Goal: Complete application form

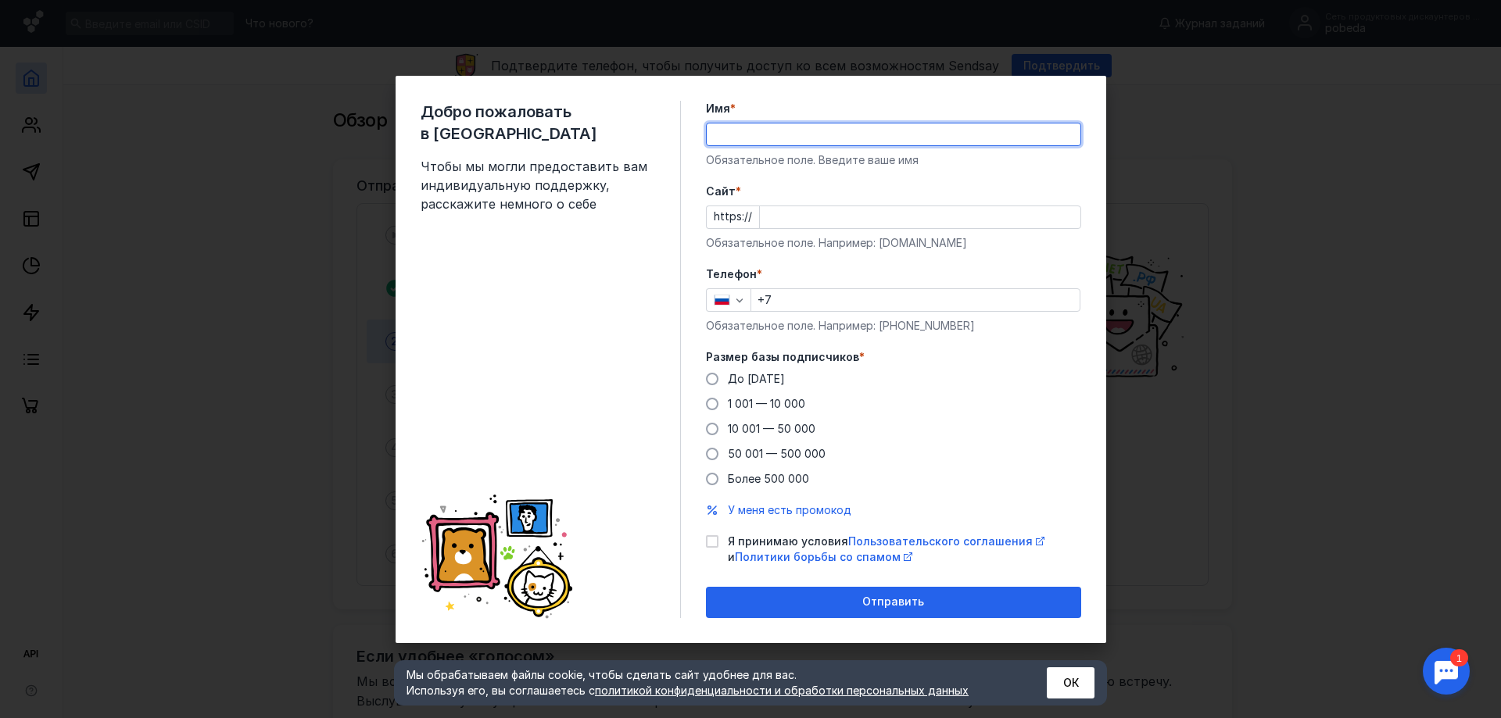
drag, startPoint x: 0, startPoint y: 0, endPoint x: 767, endPoint y: 131, distance: 777.8
click at [767, 131] on input "Имя *" at bounding box center [894, 134] width 374 height 22
click at [1068, 691] on button "ОК" at bounding box center [1071, 682] width 48 height 31
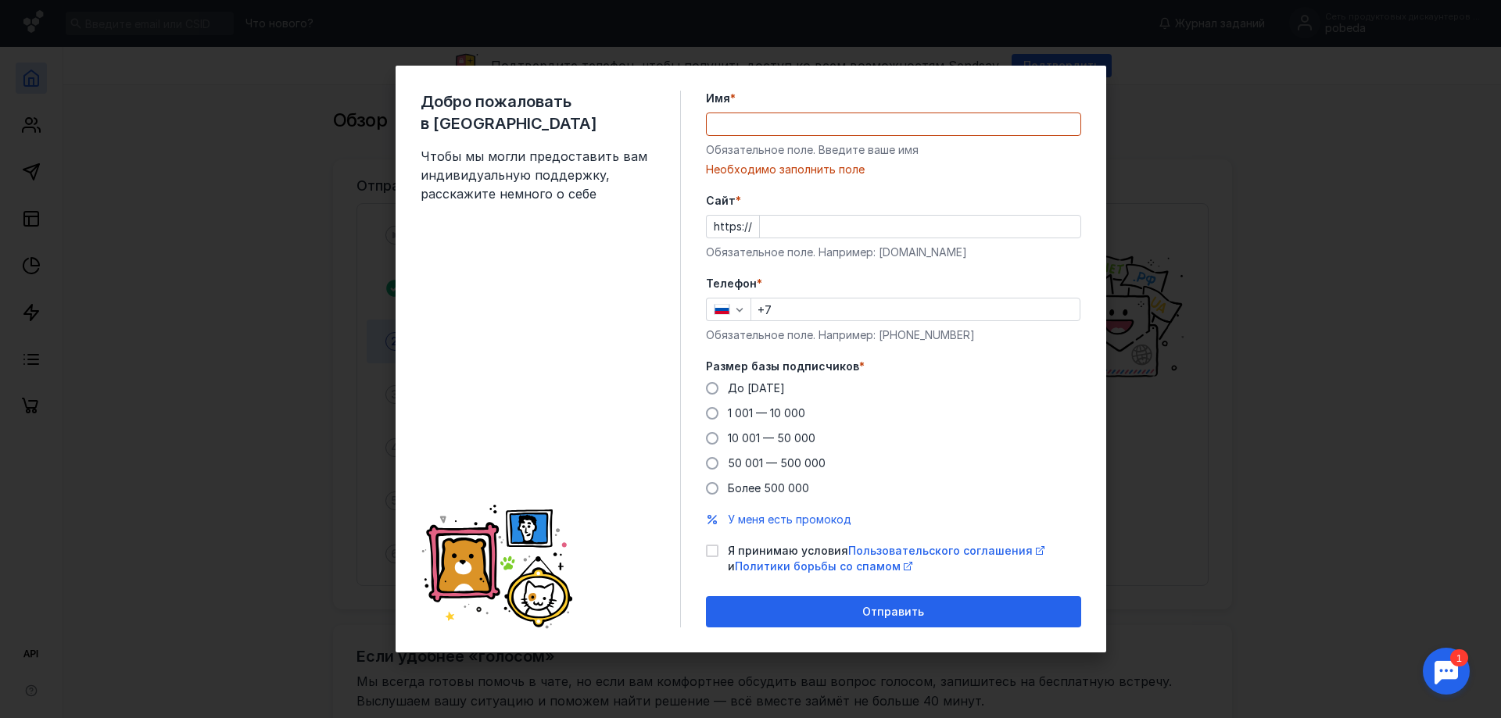
click at [909, 127] on input "Имя *" at bounding box center [894, 124] width 374 height 22
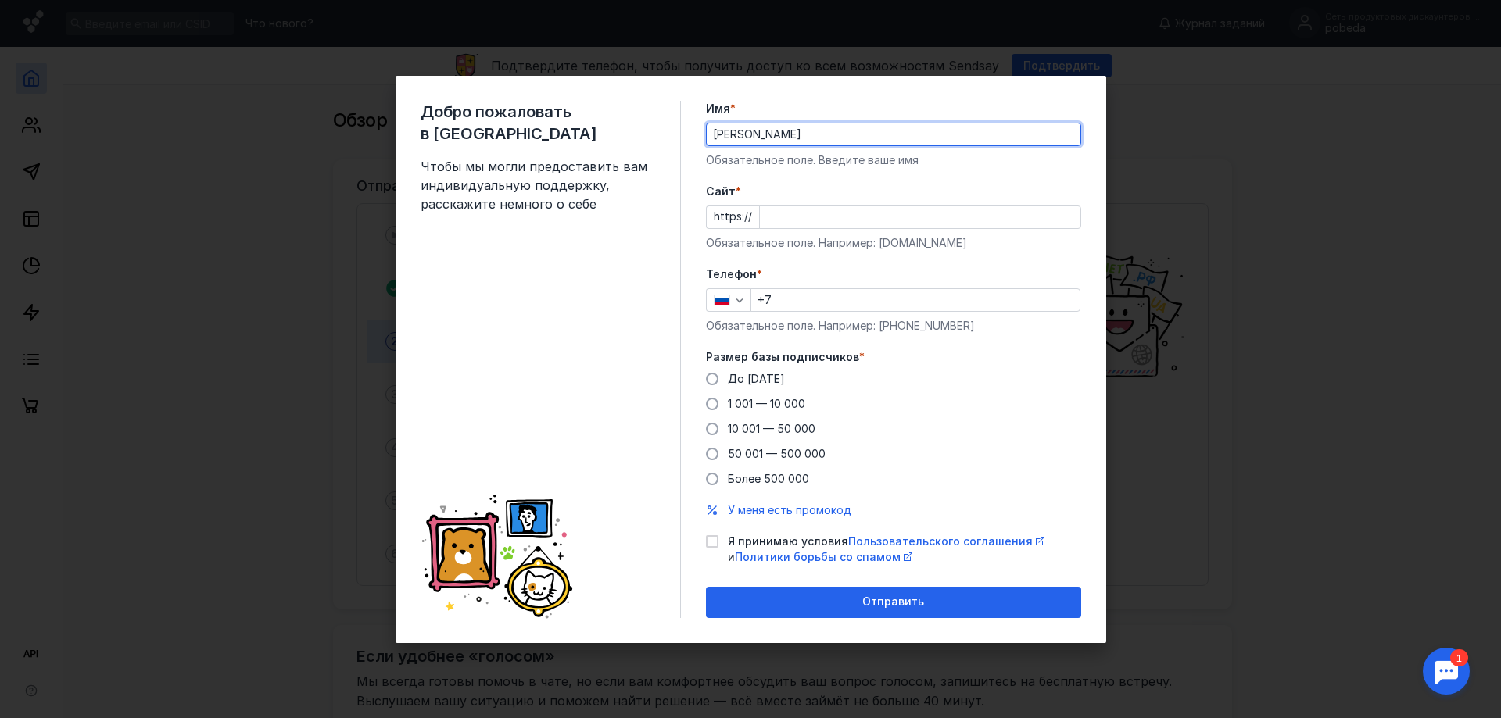
type input "[PERSON_NAME]"
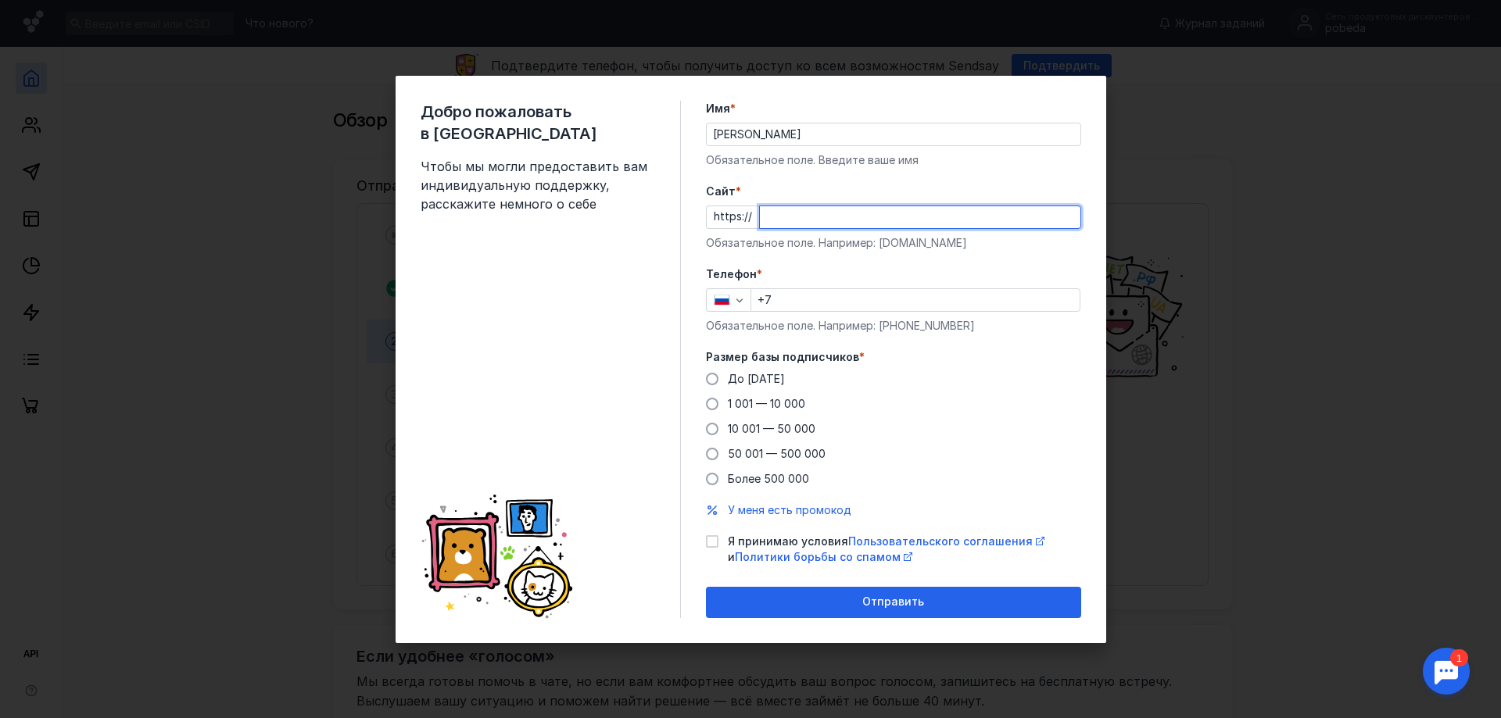
click at [907, 219] on input "Cайт *" at bounding box center [920, 217] width 320 height 22
type input "[DOMAIN_NAME]"
click at [824, 297] on input "+7" at bounding box center [915, 300] width 328 height 22
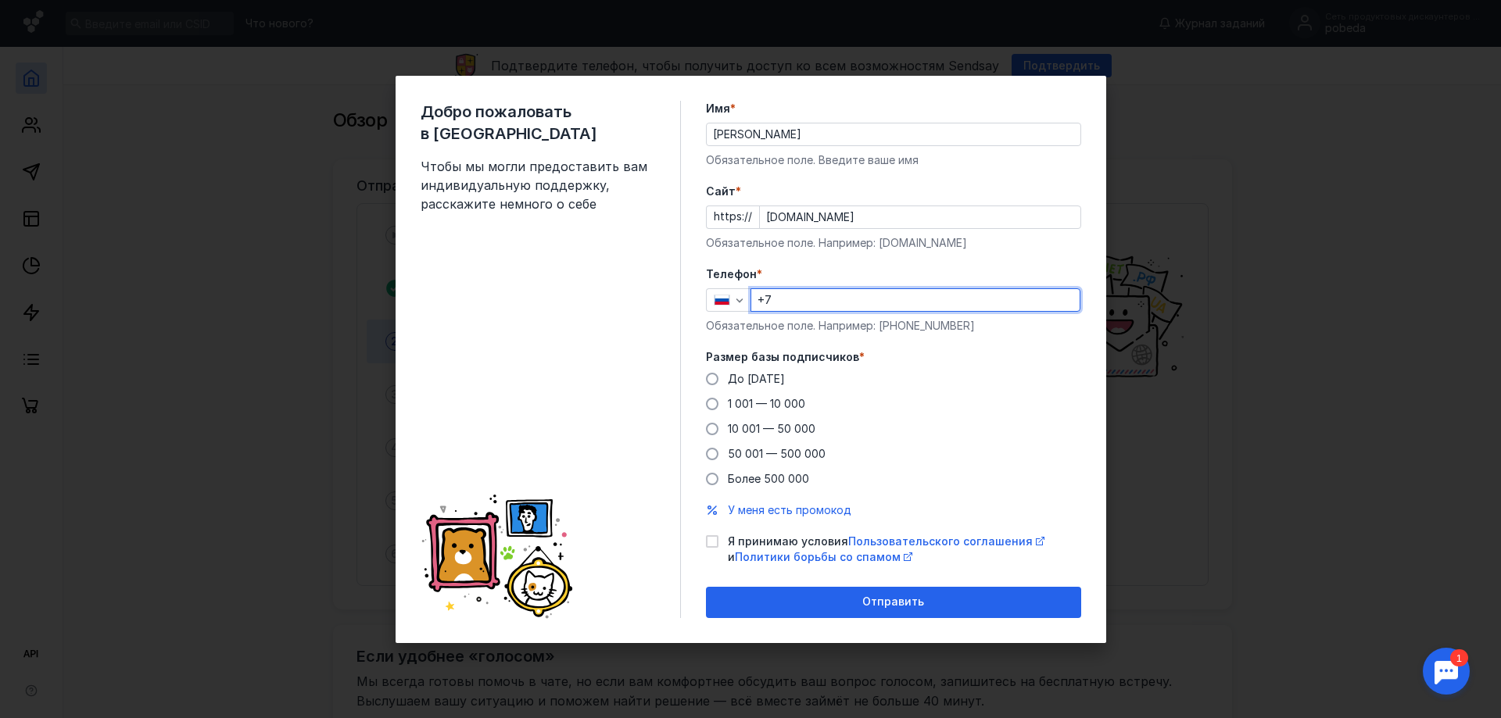
click at [824, 300] on input "+7" at bounding box center [915, 300] width 328 height 22
type input "[PHONE_NUMBER]"
click at [726, 378] on label "До [DATE]" at bounding box center [745, 379] width 79 height 16
click at [0, 0] on input "До [DATE]" at bounding box center [0, 0] width 0 height 0
click at [721, 543] on label "Я принимаю условия Пользовательского соглашения и Политики борьбы со спамом" at bounding box center [893, 549] width 375 height 31
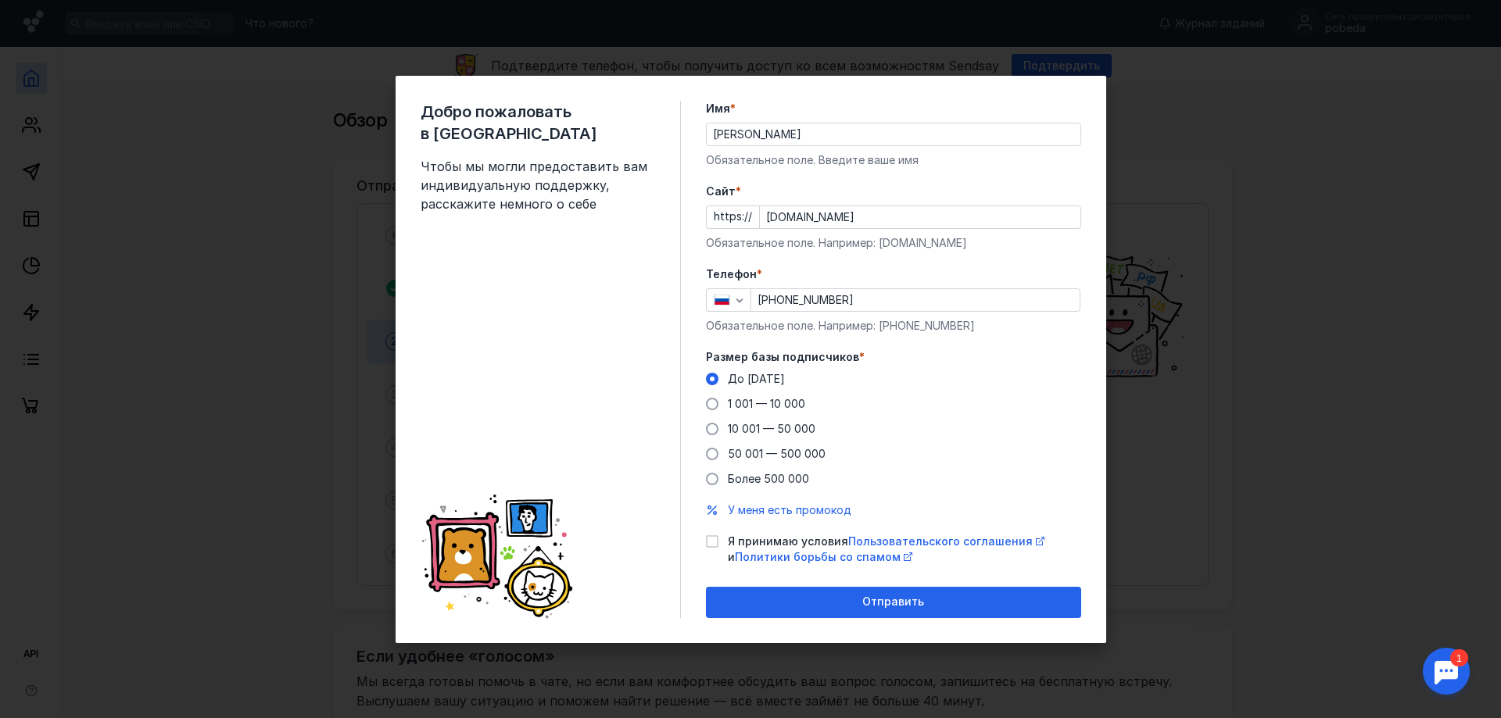
click at [716, 543] on input "Я принимаю условия Пользовательского соглашения и Политики борьбы со спамом" at bounding box center [711, 539] width 10 height 10
checkbox input "true"
drag, startPoint x: 897, startPoint y: 611, endPoint x: 1018, endPoint y: 238, distance: 393.0
click at [1204, 454] on div "Добро пожаловать в Sendsay Чтобы мы могли предоставить вам индивидуальную подде…" at bounding box center [750, 359] width 1501 height 718
click at [844, 119] on div "Имя * [PERSON_NAME] поле. Введите ваше имя" at bounding box center [893, 134] width 375 height 67
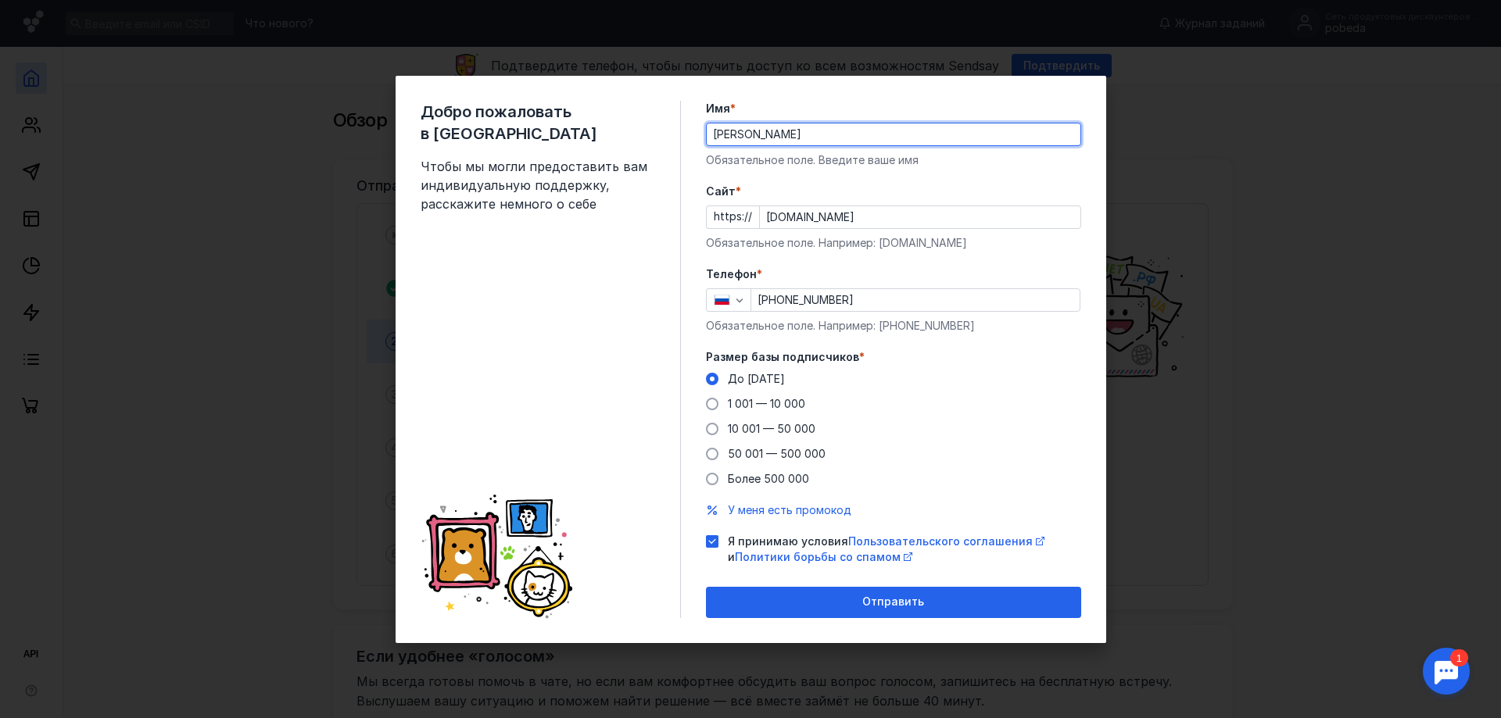
drag, startPoint x: 837, startPoint y: 129, endPoint x: 600, endPoint y: 101, distance: 238.5
click at [600, 101] on div "Добро пожаловать в Sendsay Чтобы мы могли предоставить вам индивидуальную подде…" at bounding box center [750, 359] width 710 height 567
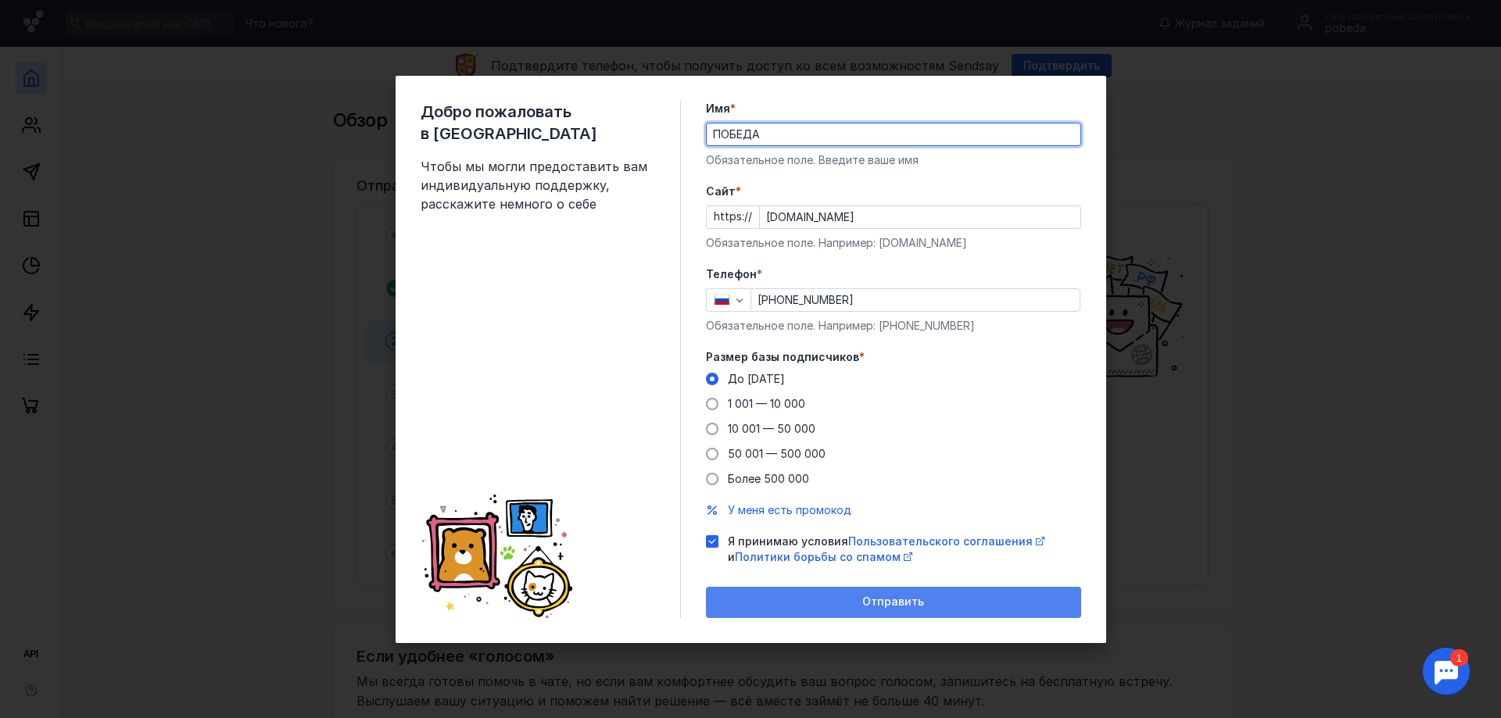
type input "ПОБЕДА"
click at [908, 596] on span "Отправить" at bounding box center [893, 602] width 62 height 13
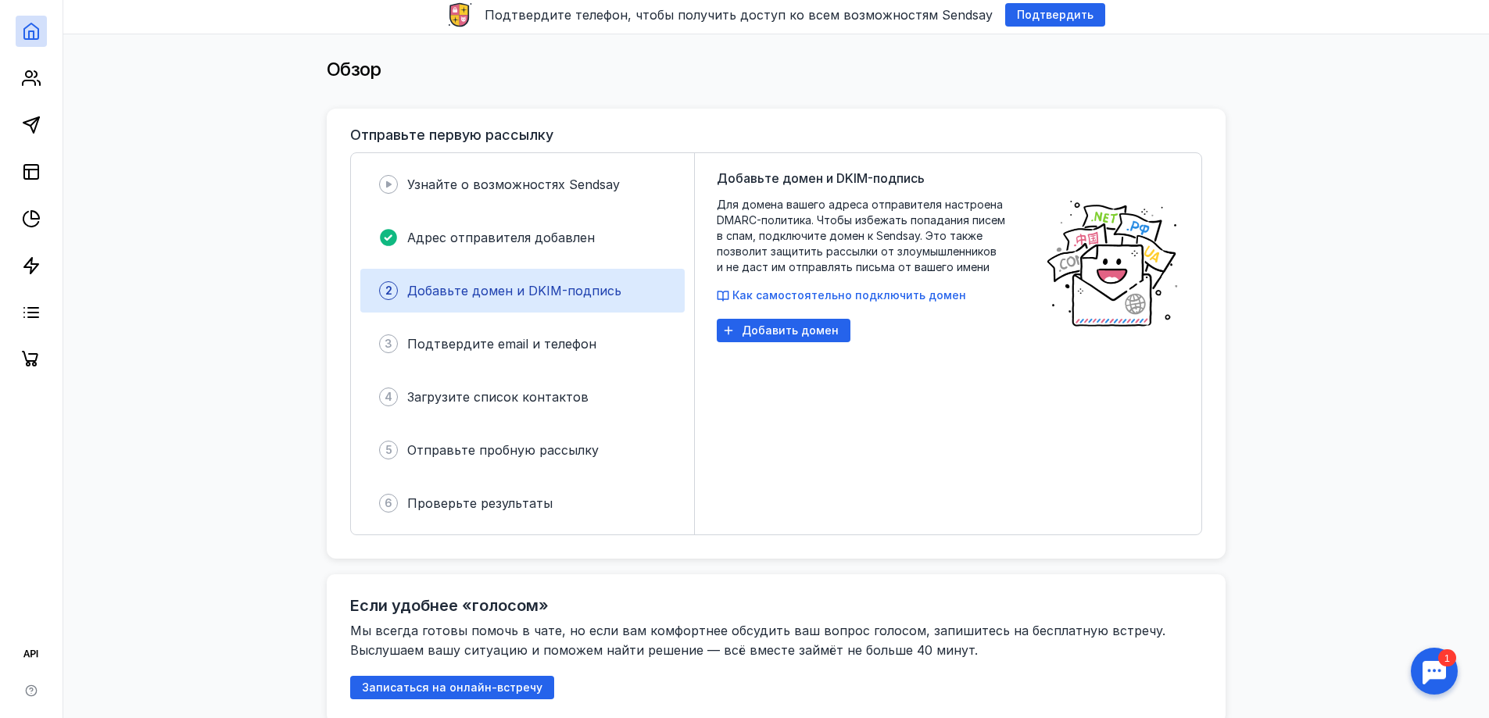
scroll to position [78, 0]
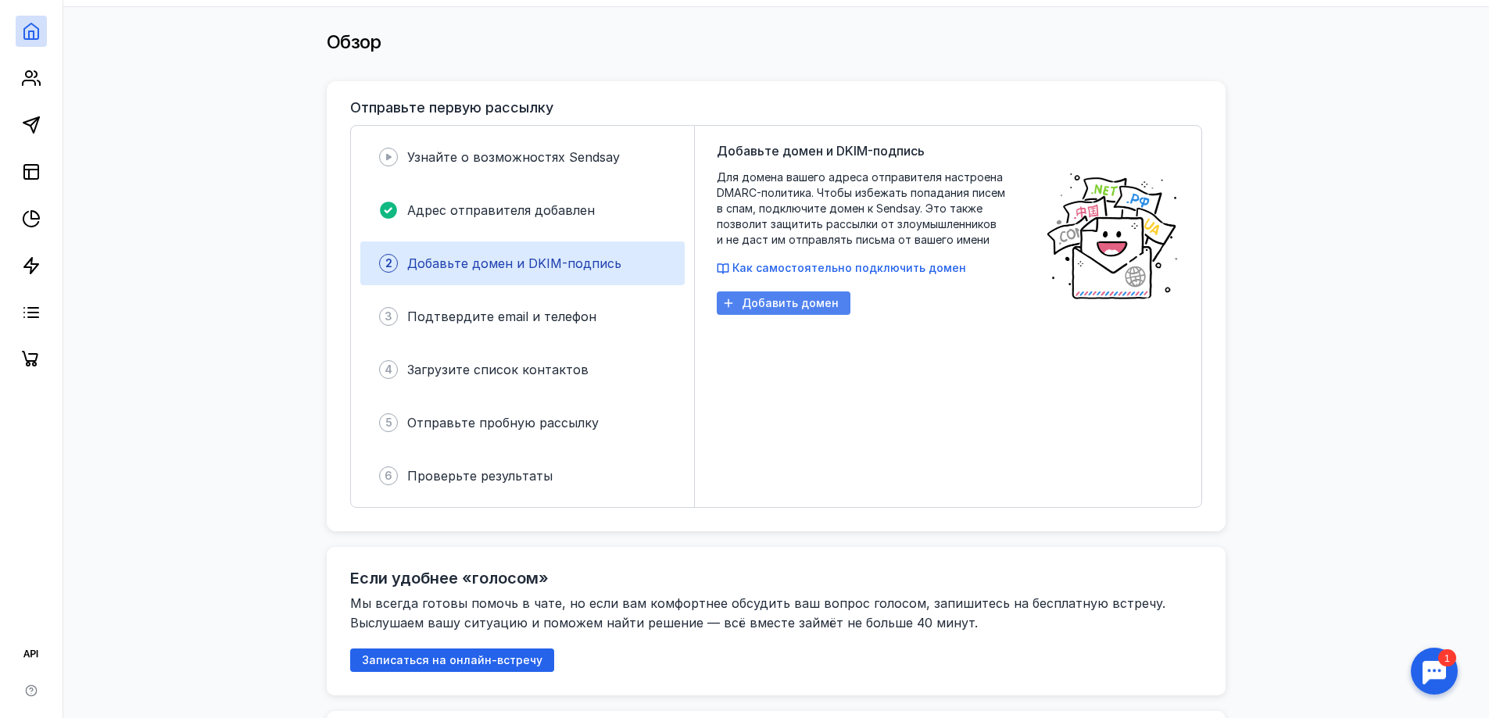
click at [787, 299] on span "Добавить домен" at bounding box center [790, 303] width 97 height 13
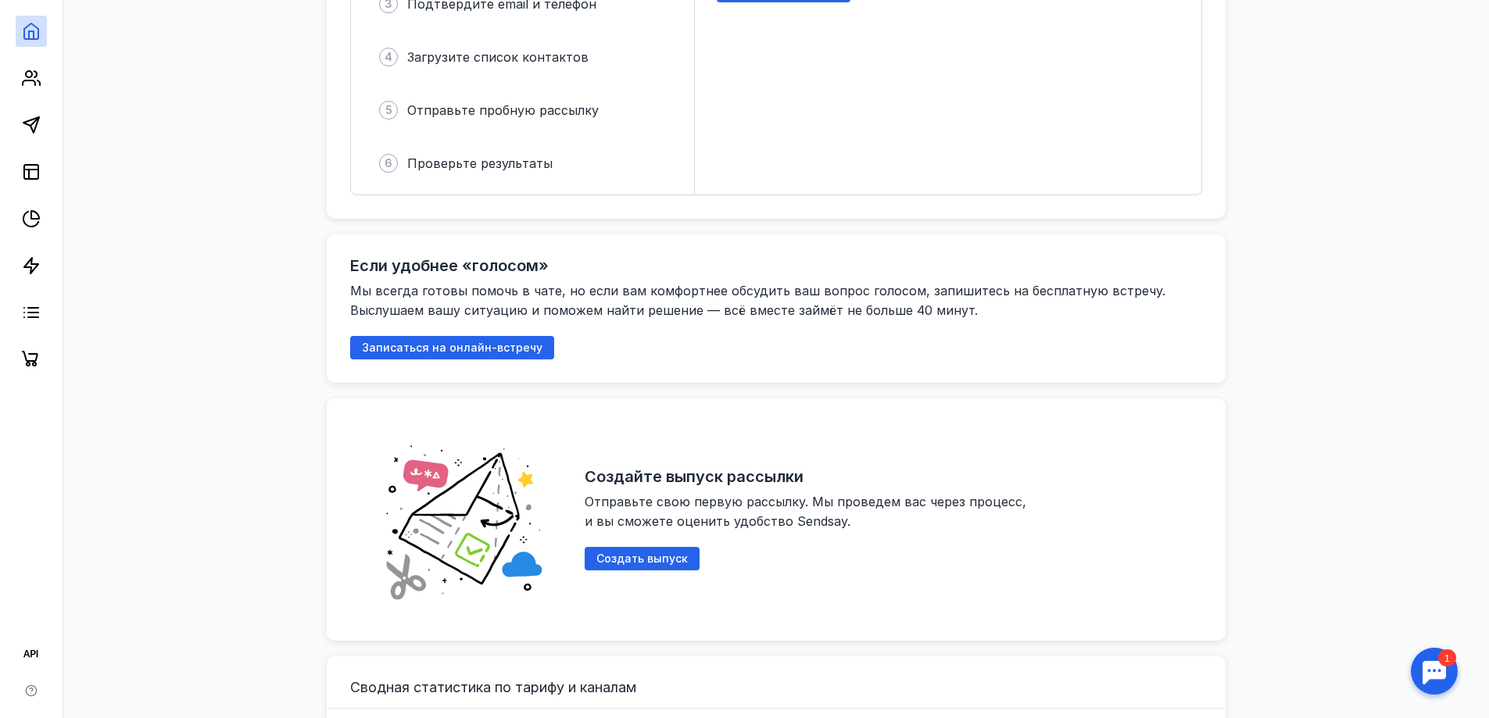
scroll to position [0, 0]
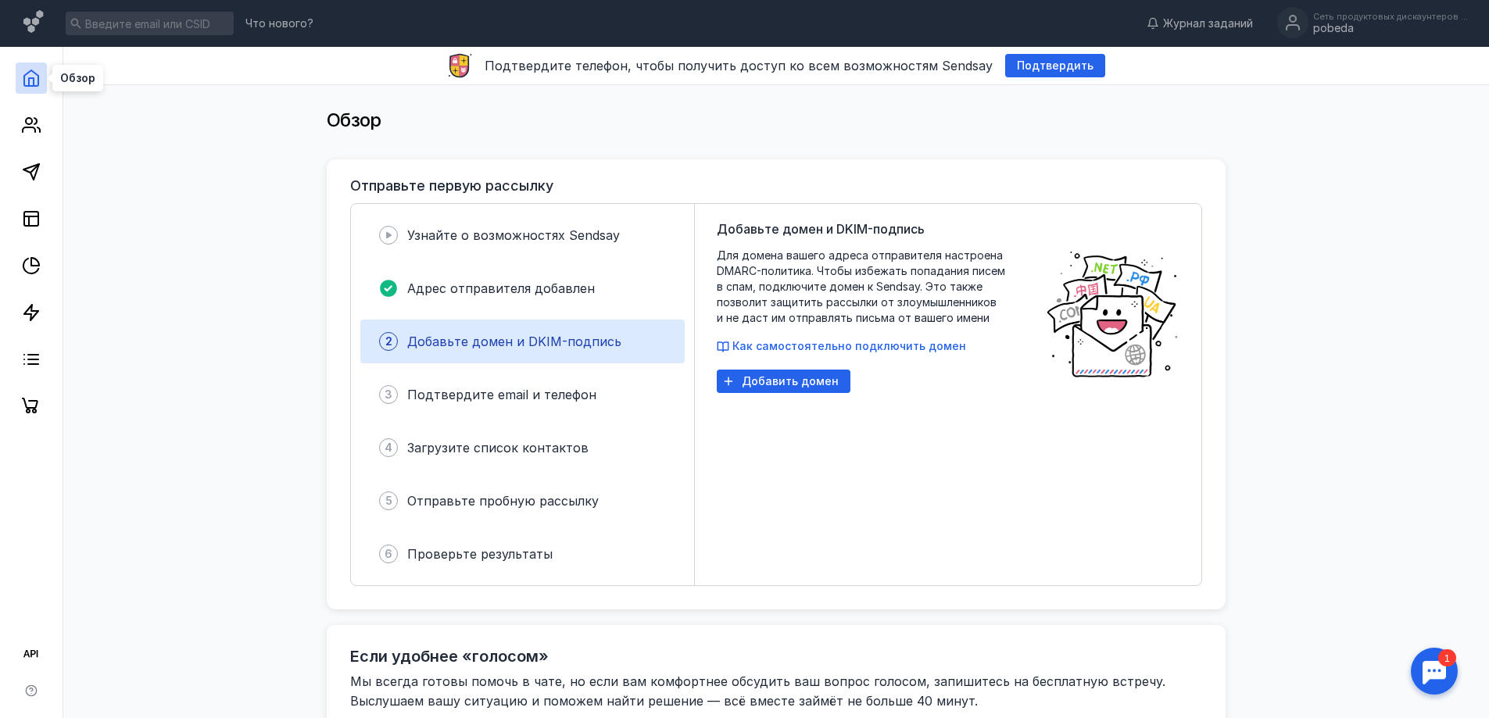
click at [27, 77] on icon at bounding box center [31, 78] width 19 height 19
click at [28, 23] on icon at bounding box center [33, 21] width 20 height 23
click at [41, 25] on icon at bounding box center [34, 23] width 23 height 27
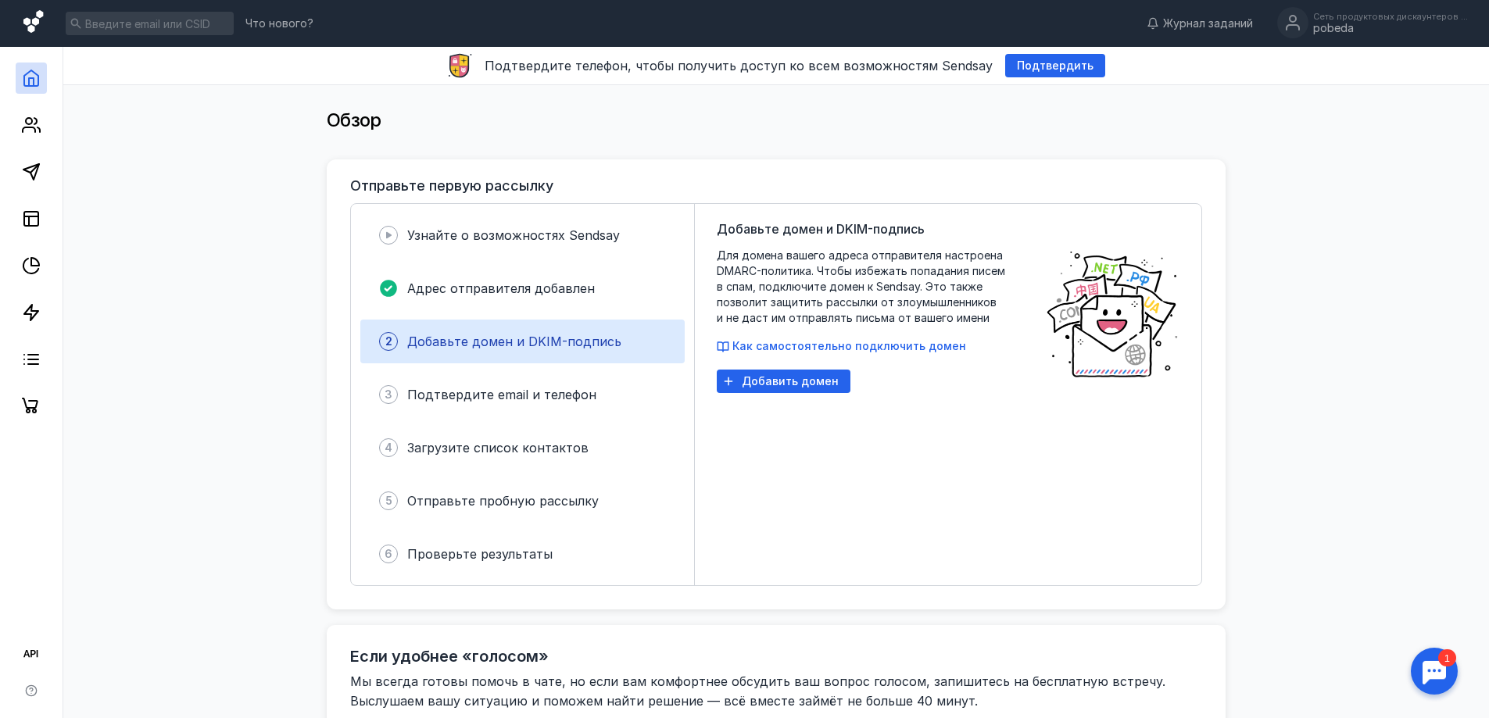
click at [41, 25] on icon at bounding box center [34, 23] width 23 height 27
click at [40, 25] on icon at bounding box center [34, 23] width 23 height 27
click at [1042, 66] on span "Подтвердить" at bounding box center [1055, 65] width 77 height 13
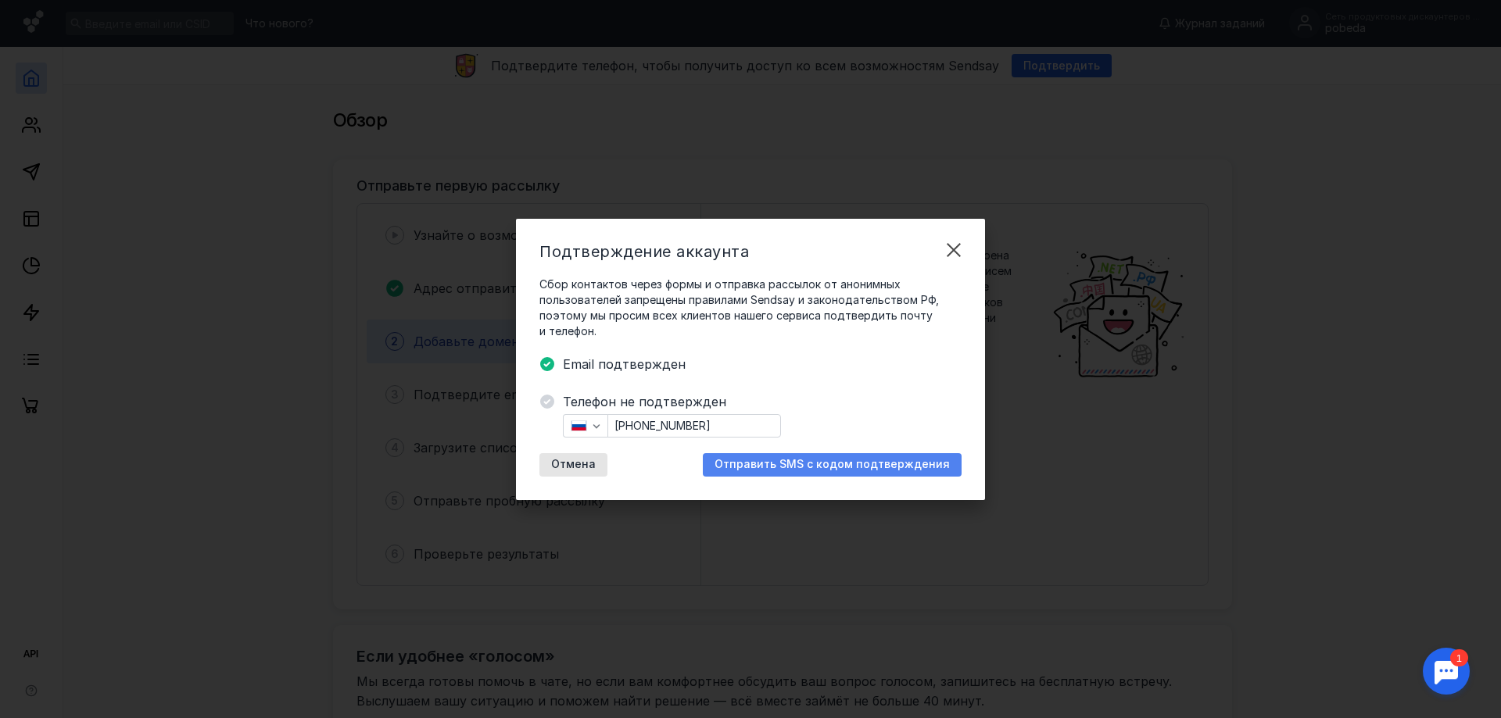
click at [899, 464] on span "Отправить SMS с кодом подтверждения" at bounding box center [831, 464] width 235 height 13
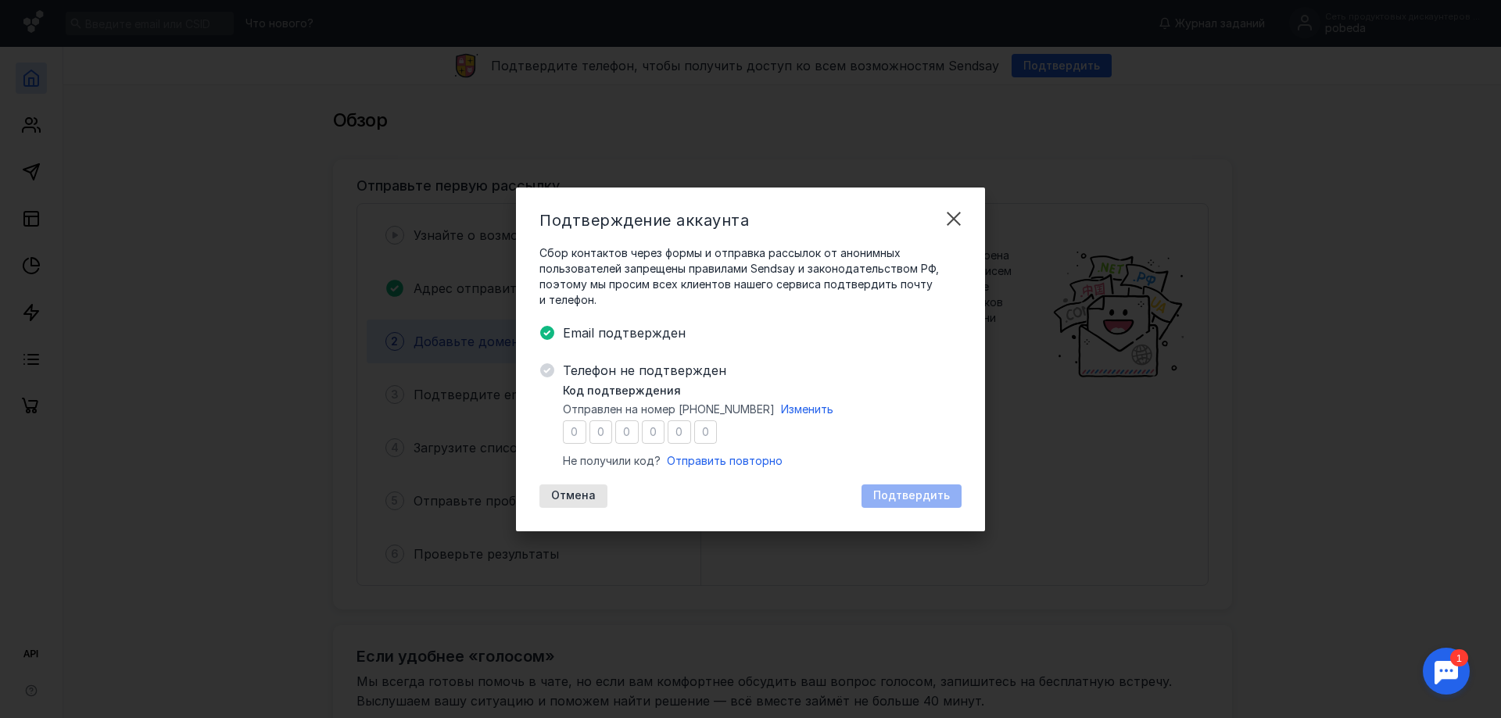
type input "2"
type input "4"
type input "1"
type input "9"
type input "7"
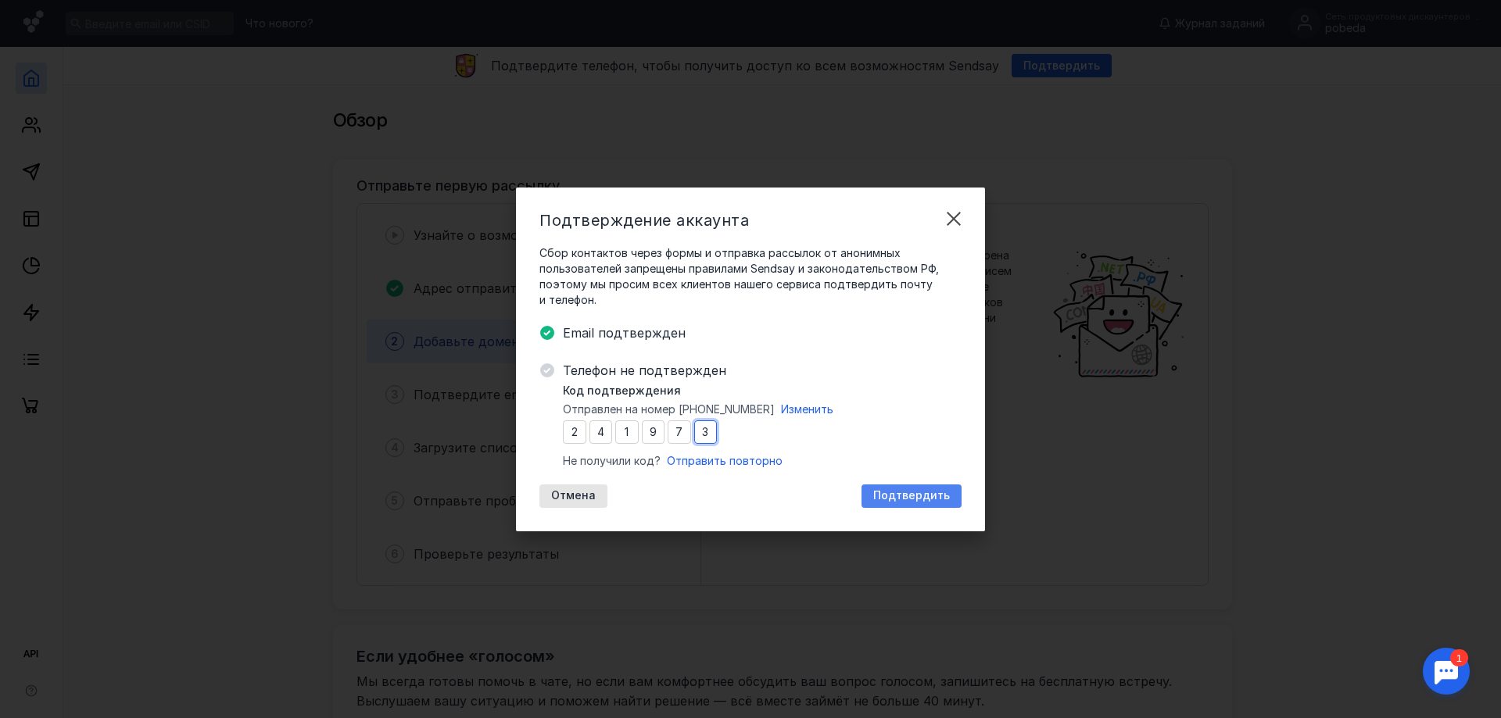
type input "3"
click at [907, 496] on span "Подтвердить" at bounding box center [911, 495] width 77 height 13
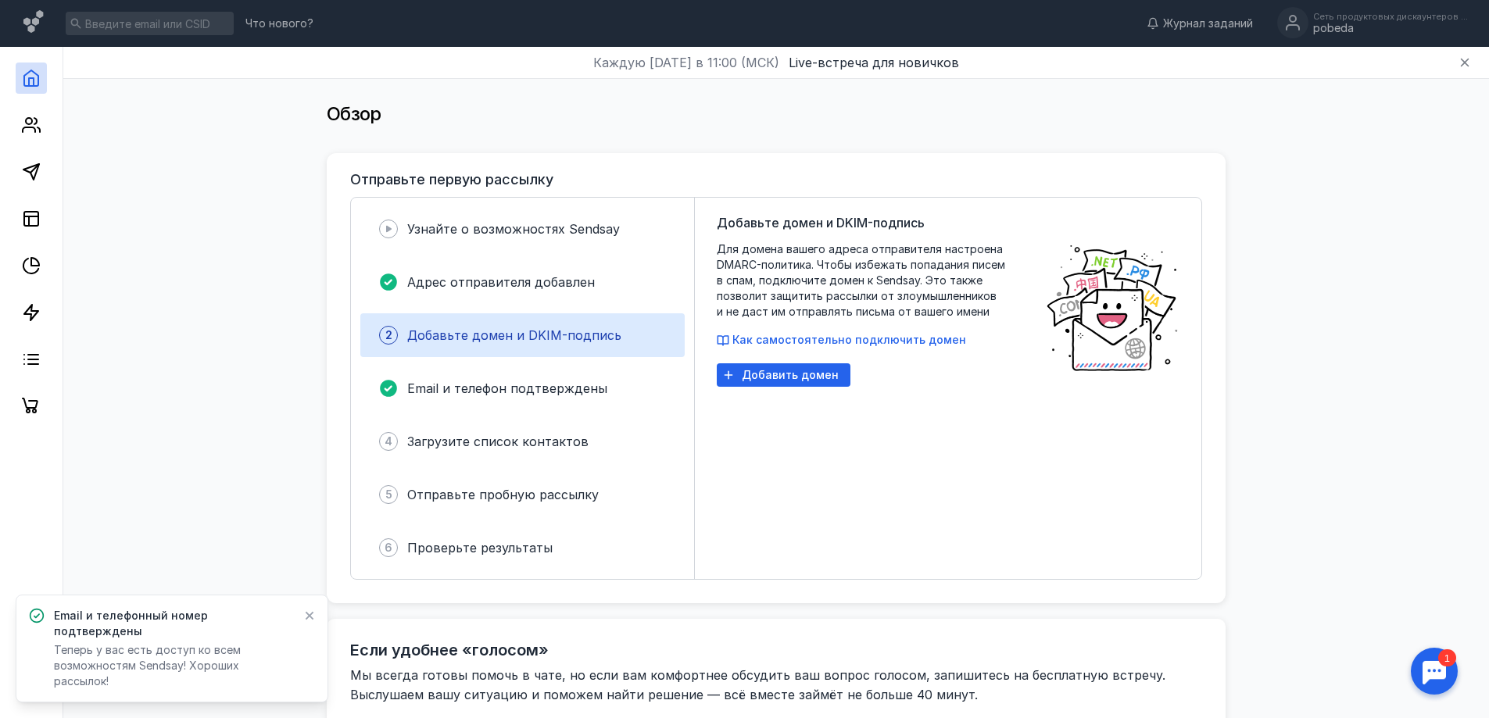
click at [309, 621] on icon at bounding box center [310, 616] width 9 height 9
click at [936, 342] on span "Как самостоятельно подключить домен" at bounding box center [849, 339] width 234 height 13
click at [1323, 25] on div "pobeda" at bounding box center [1391, 28] width 156 height 13
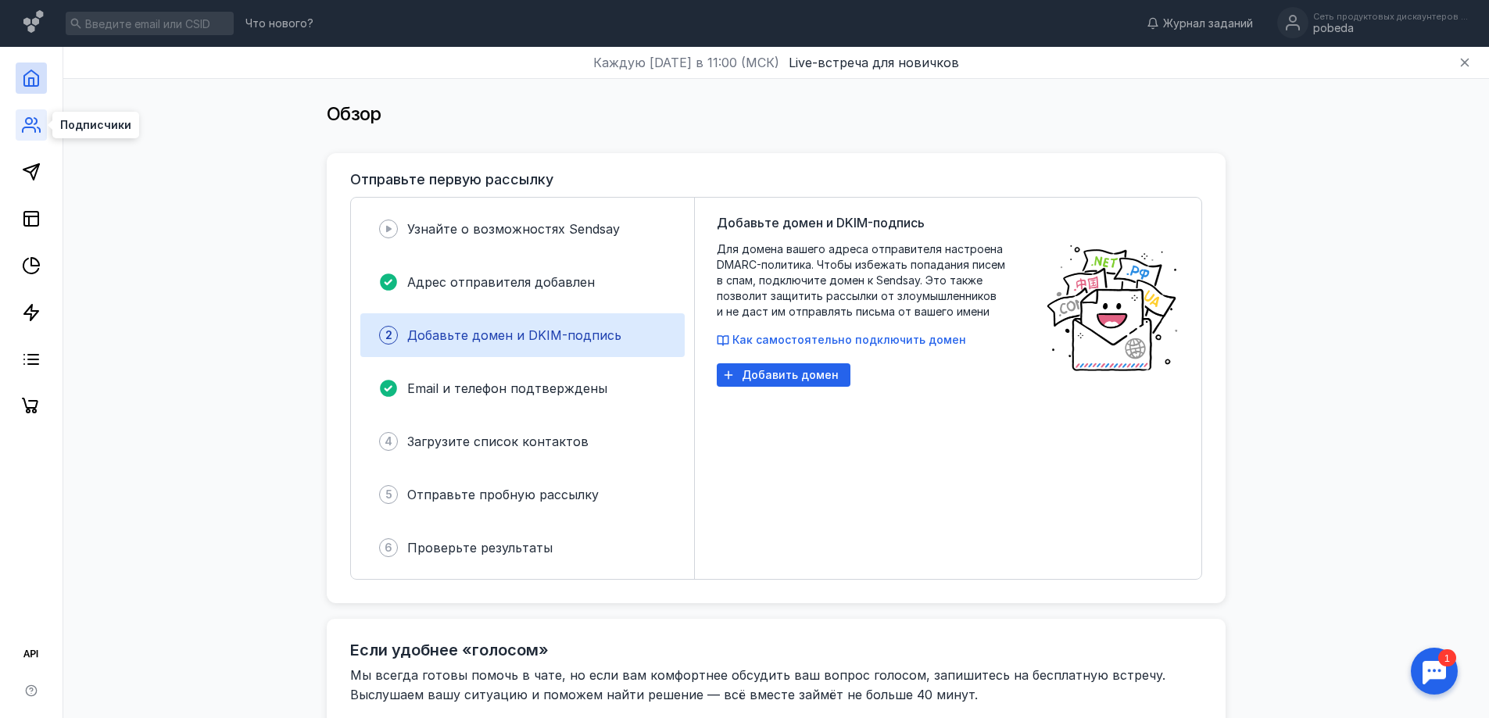
click at [27, 123] on circle at bounding box center [29, 121] width 6 height 6
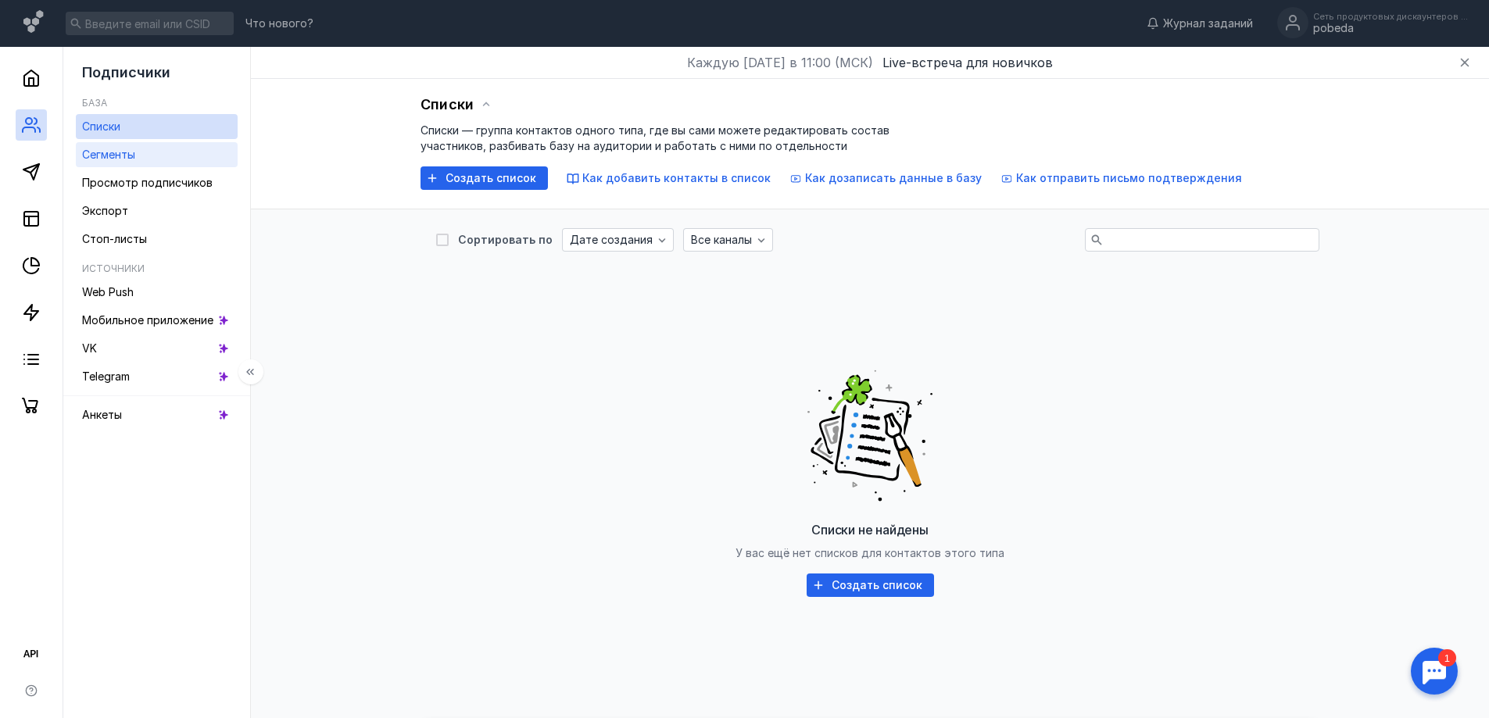
click at [95, 148] on span "Сегменты" at bounding box center [108, 154] width 53 height 13
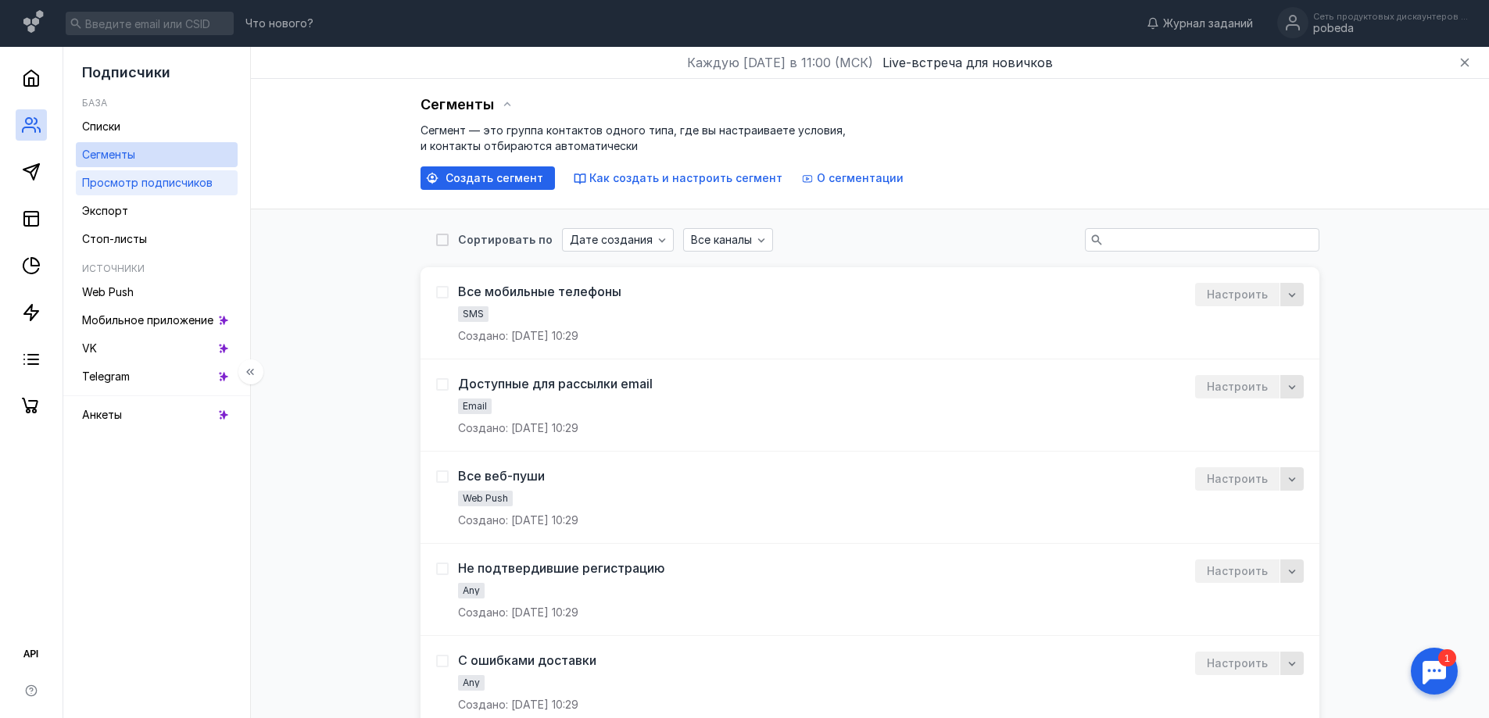
click at [97, 191] on div "Просмотр подписчиков" at bounding box center [147, 183] width 131 height 19
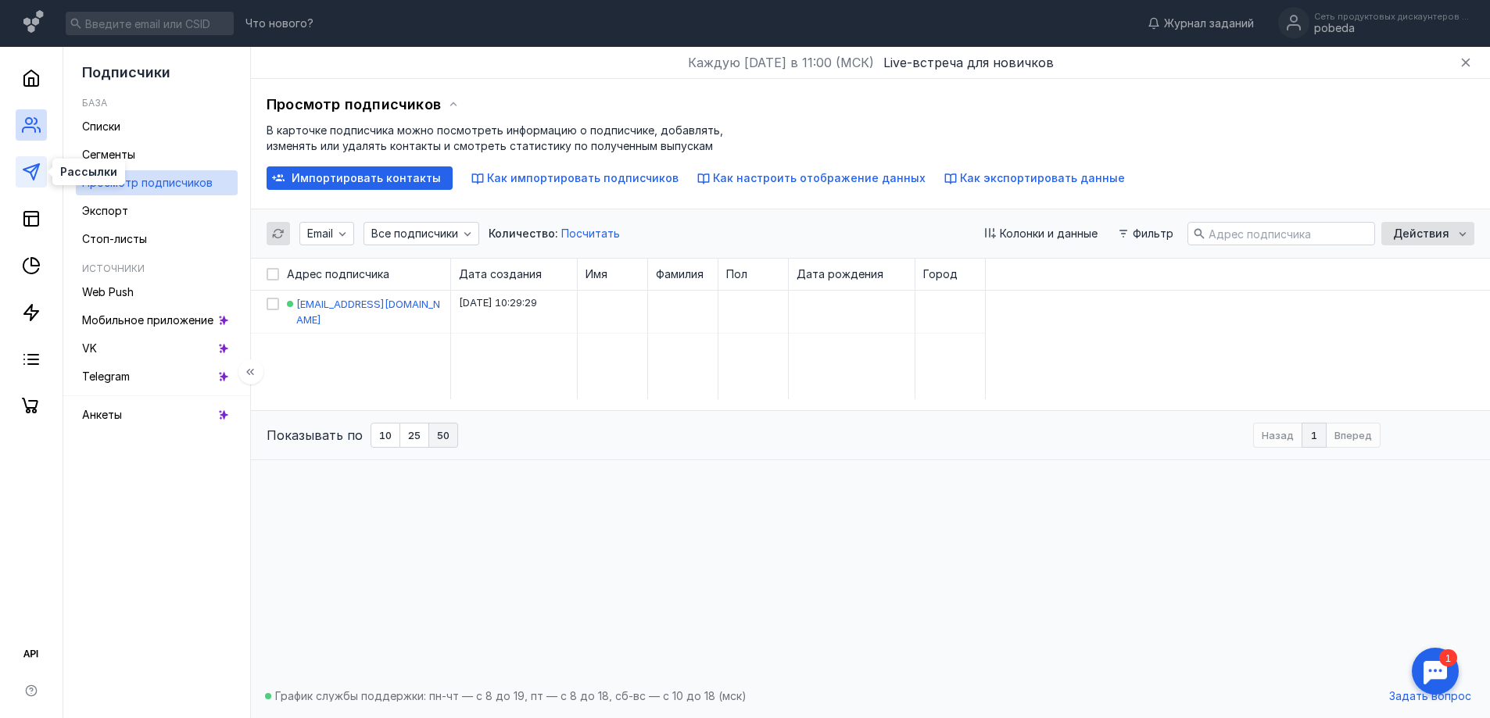
click at [32, 168] on icon at bounding box center [31, 172] width 19 height 19
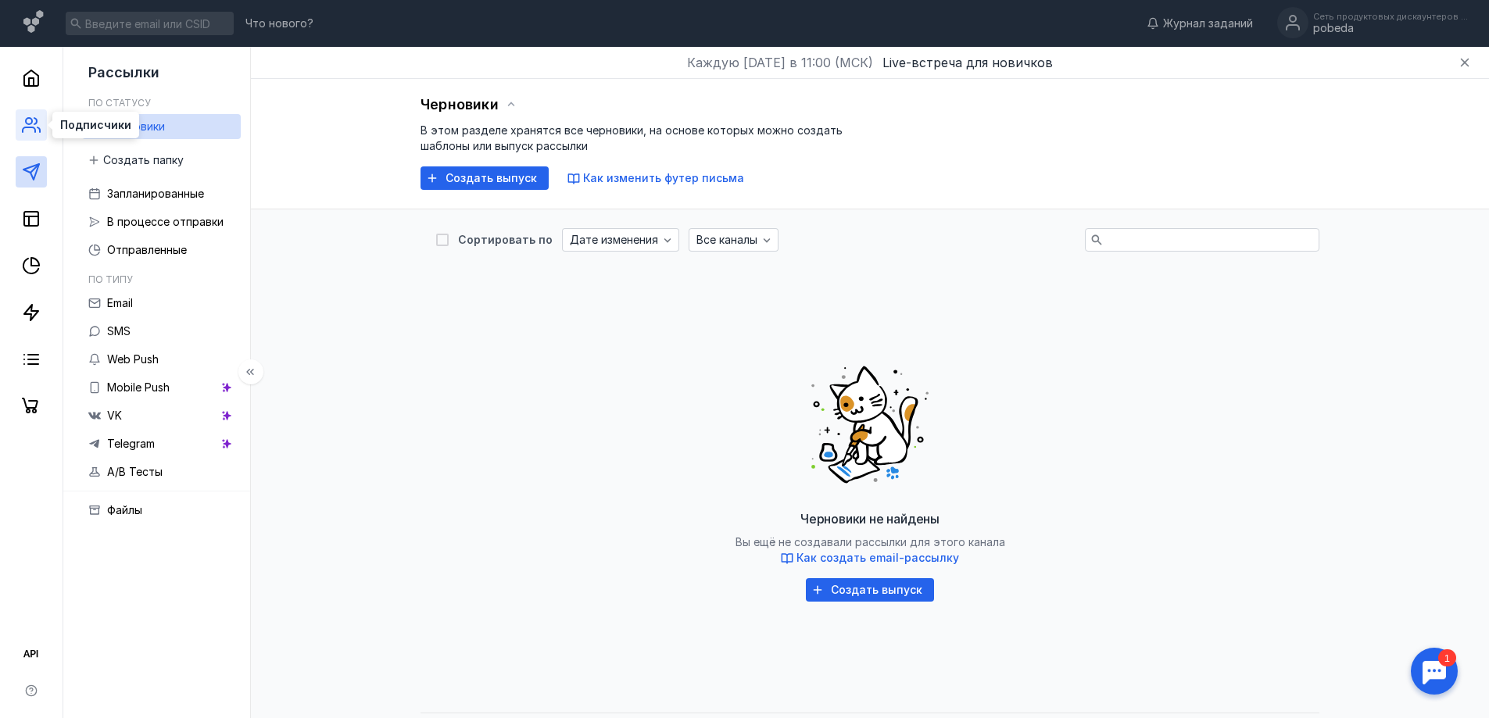
click at [30, 131] on icon at bounding box center [31, 125] width 19 height 19
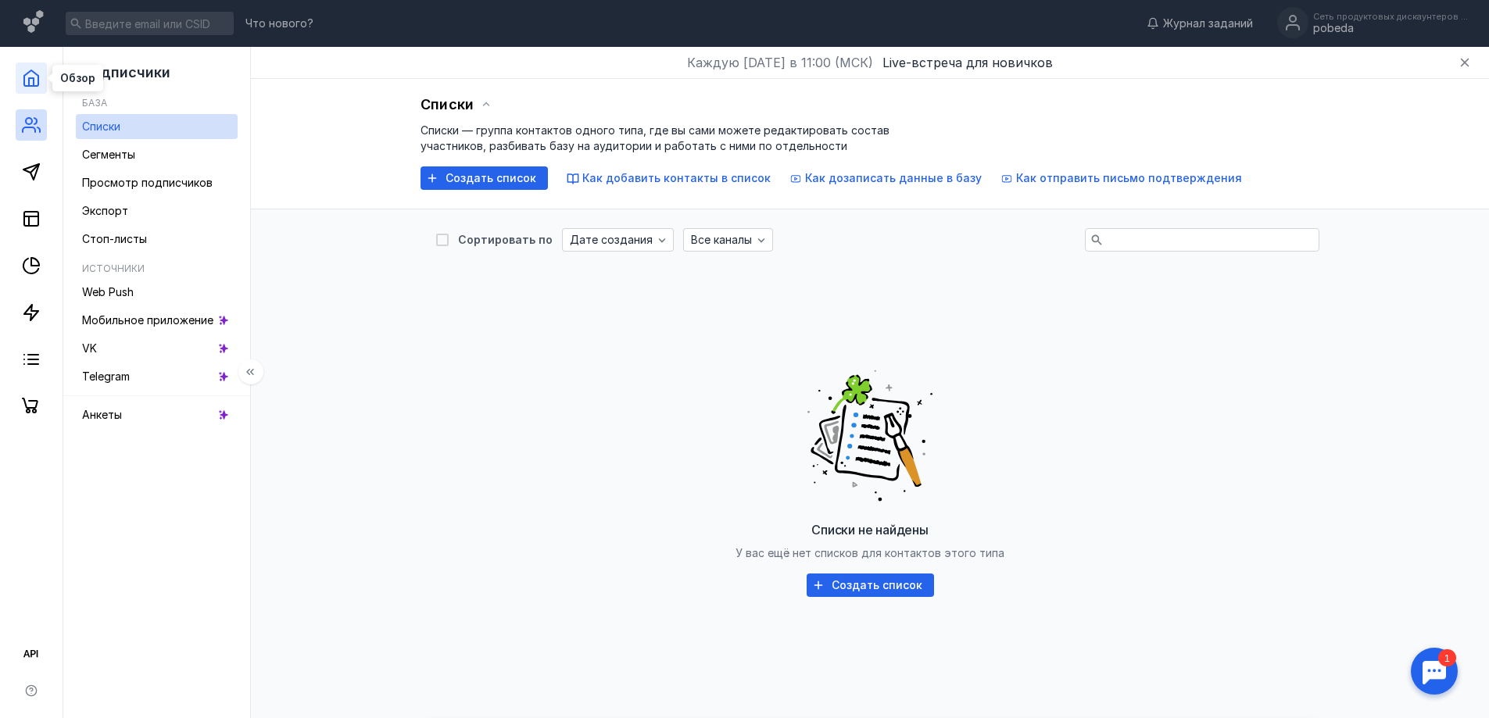
click at [34, 83] on polyline at bounding box center [31, 82] width 5 height 8
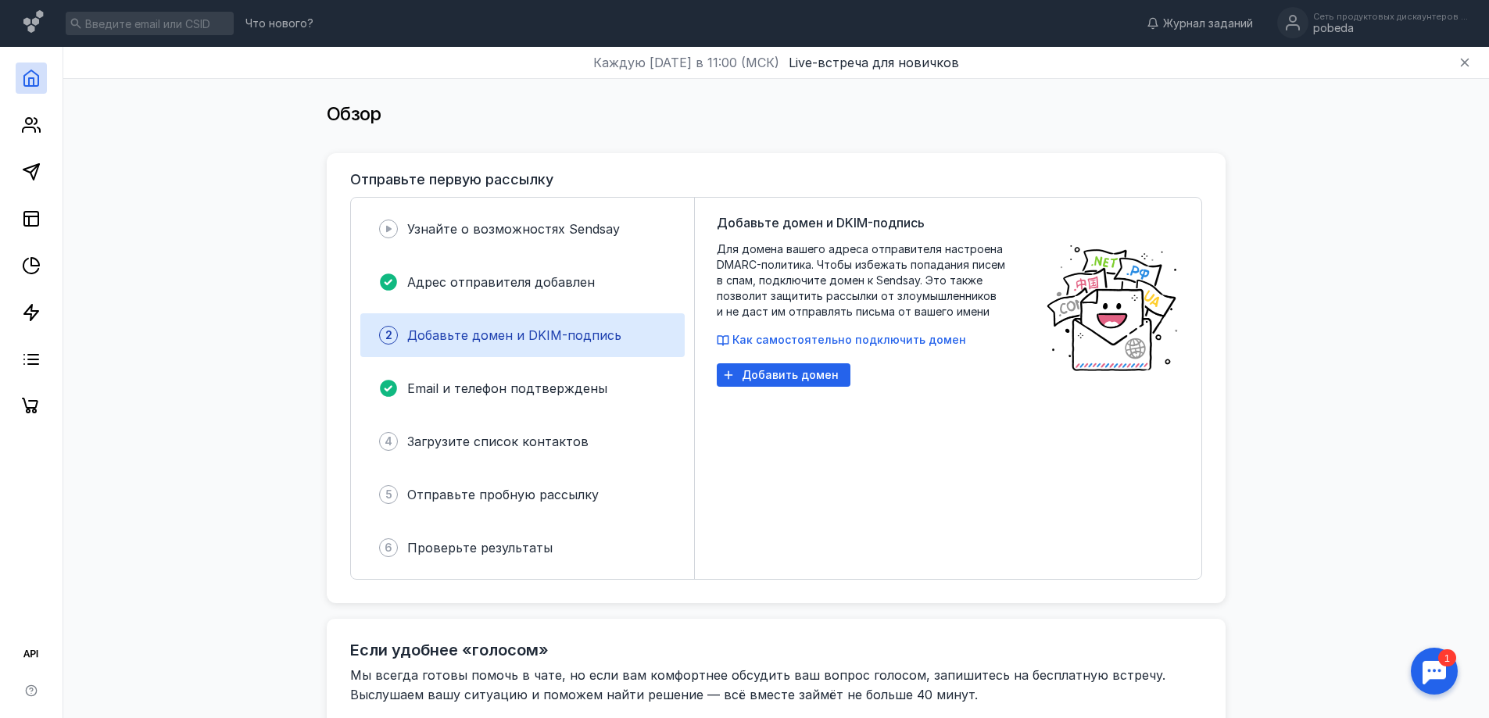
click at [23, 74] on icon at bounding box center [31, 78] width 19 height 19
click at [1182, 24] on span "Журнал заданий" at bounding box center [1208, 24] width 90 height 16
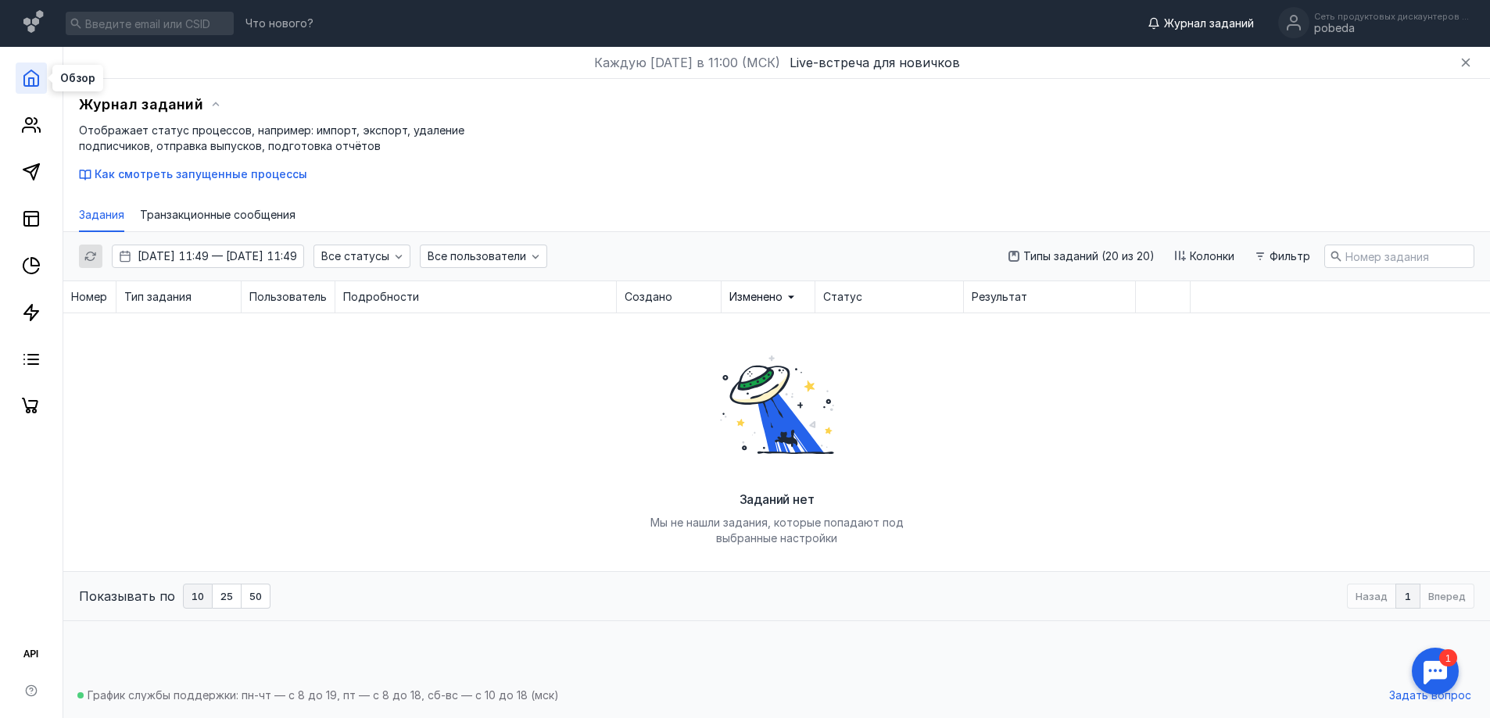
click at [32, 77] on icon at bounding box center [31, 78] width 19 height 19
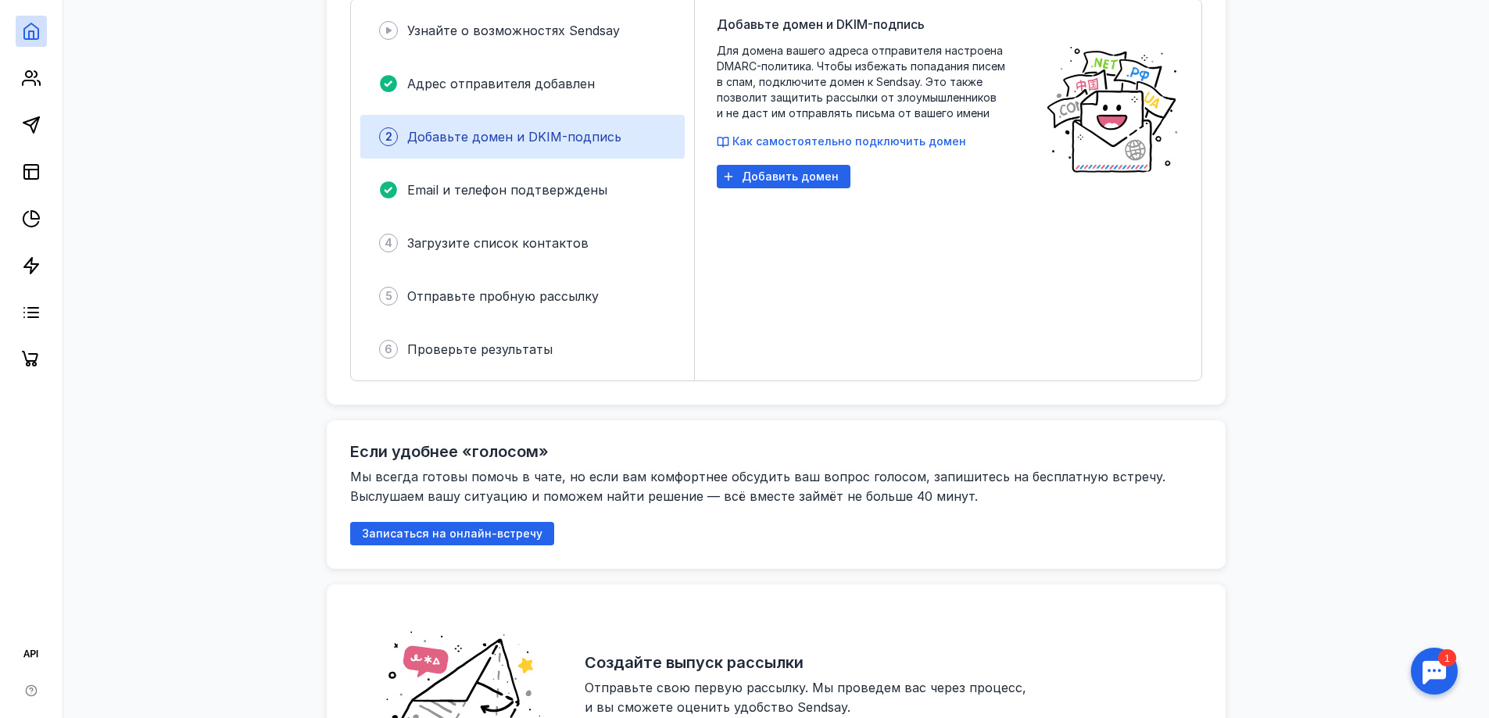
scroll to position [547, 0]
